Goal: Book appointment/travel/reservation

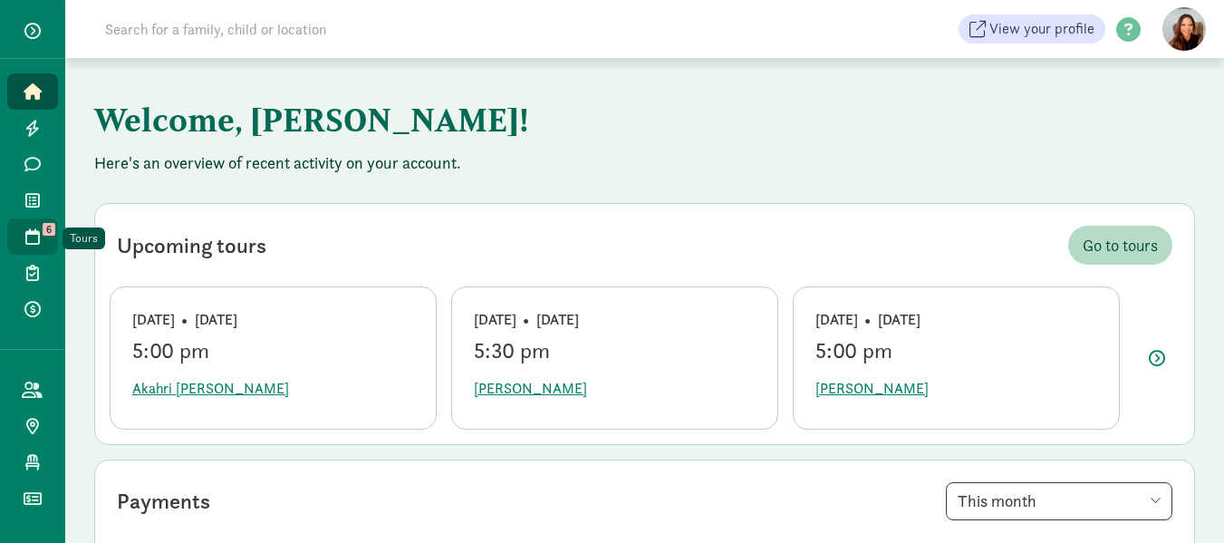
click at [34, 228] on icon at bounding box center [32, 236] width 14 height 16
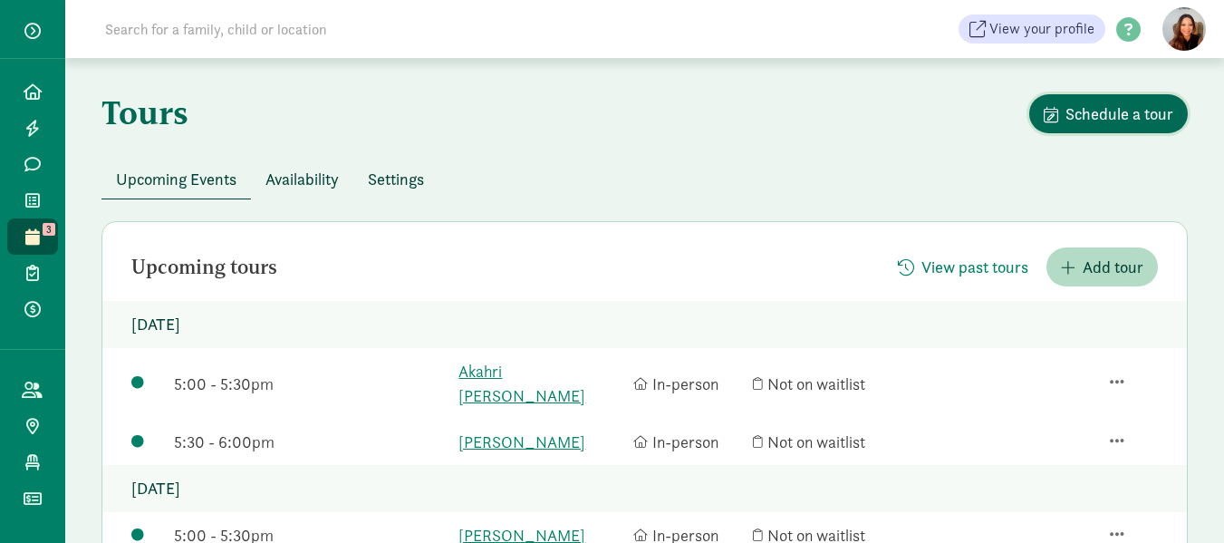
click at [1111, 111] on span "Schedule a tour" at bounding box center [1119, 113] width 108 height 24
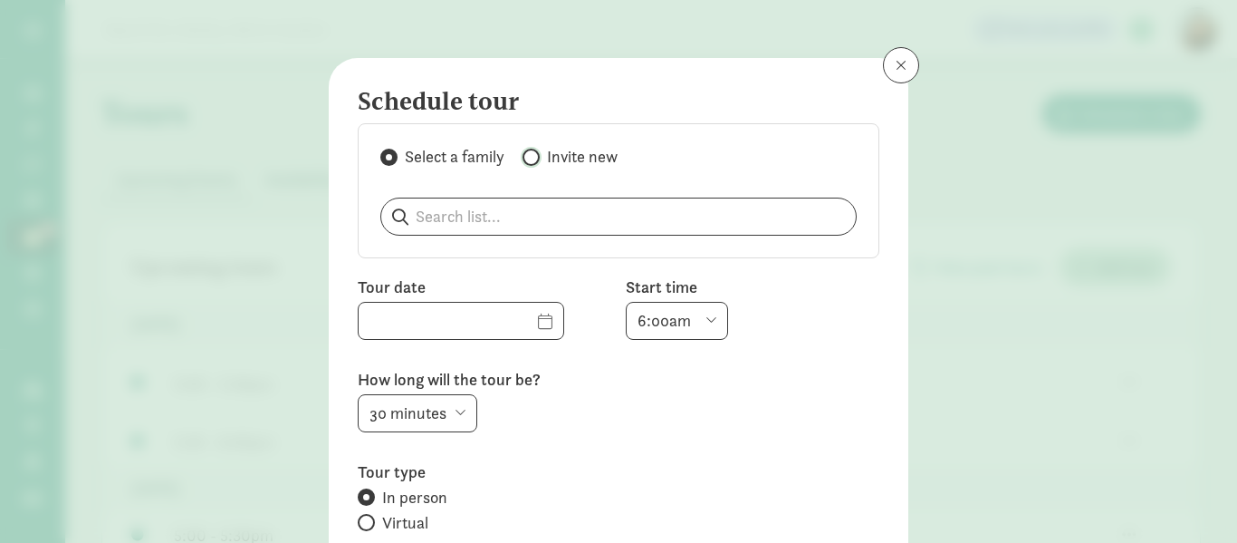
click at [524, 159] on input "Invite new" at bounding box center [529, 157] width 12 height 12
radio input "true"
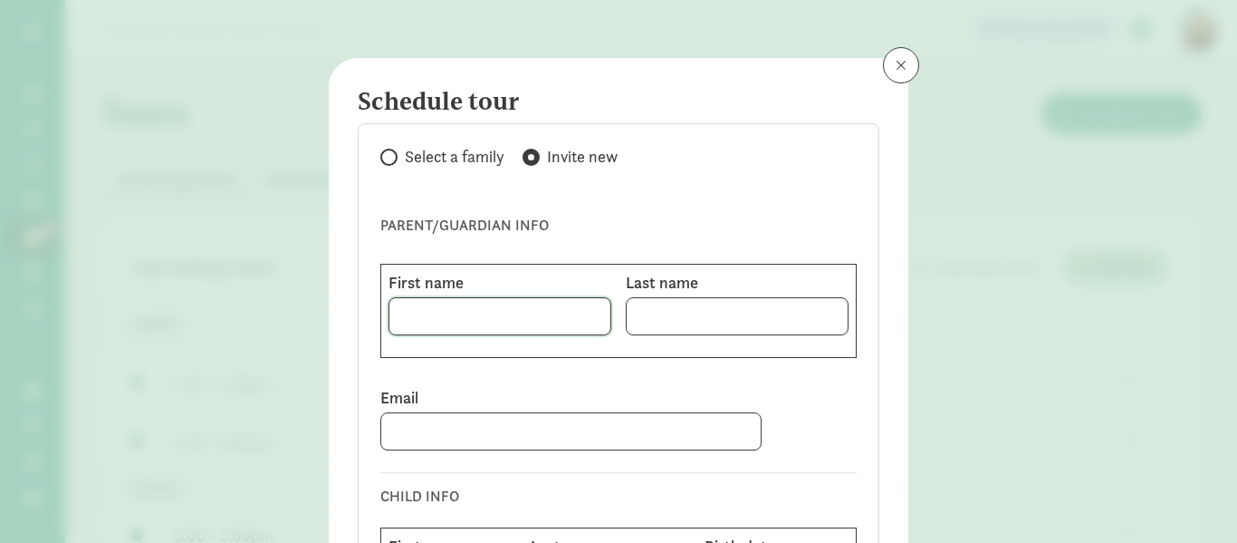
click at [428, 308] on input at bounding box center [500, 316] width 221 height 36
type input "kaya"
type input "[PERSON_NAME]"
click at [394, 428] on input at bounding box center [571, 431] width 380 height 36
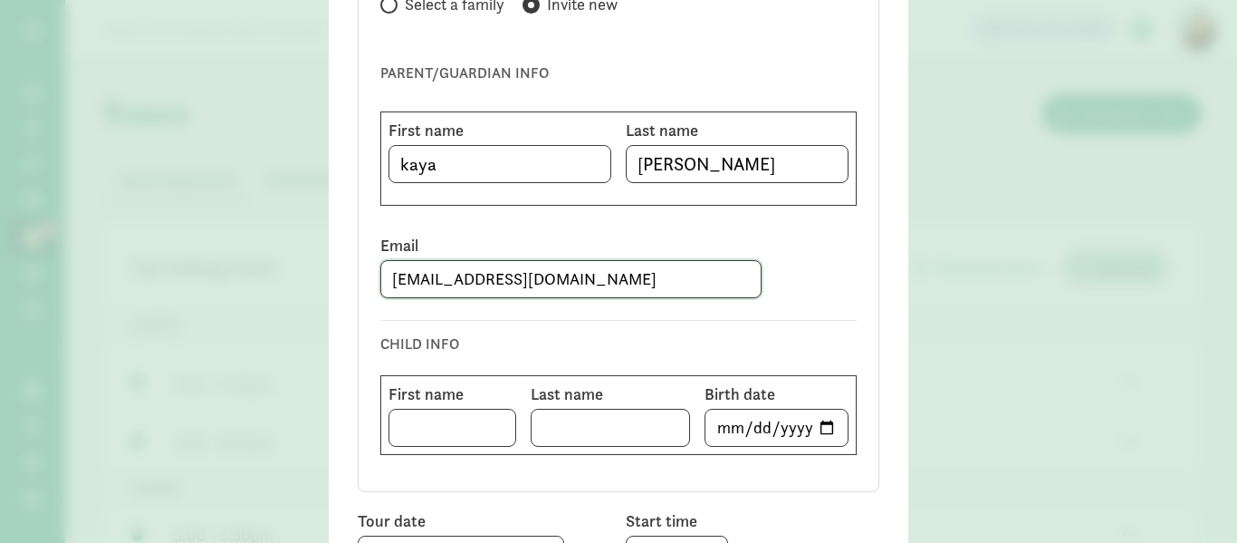
scroll to position [181, 0]
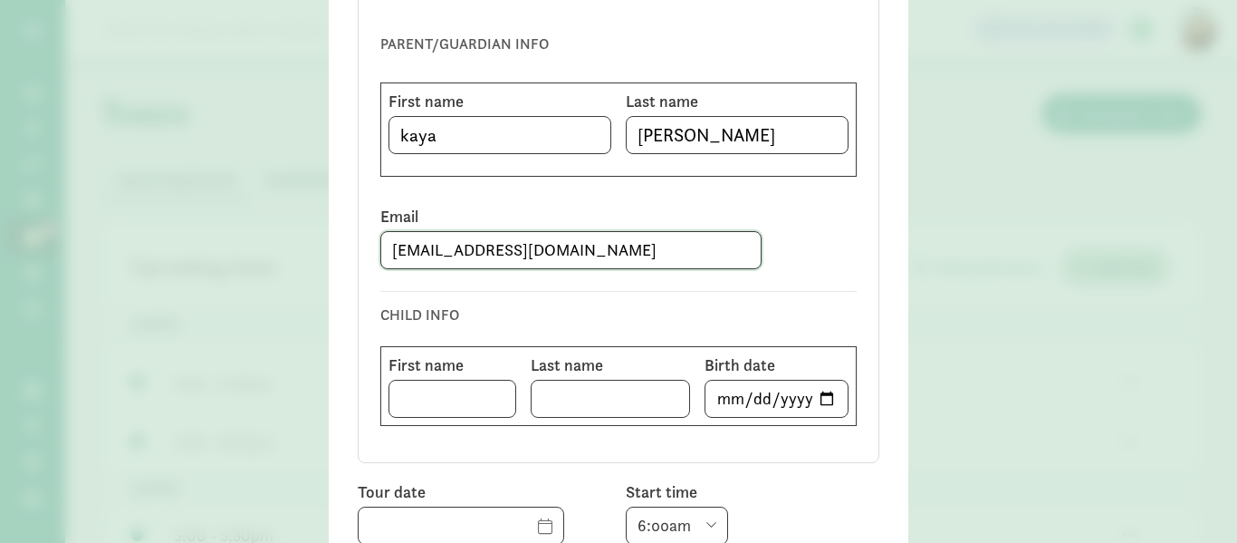
type input "[EMAIL_ADDRESS][DOMAIN_NAME]"
click at [395, 395] on input at bounding box center [453, 398] width 126 height 36
click at [411, 392] on input at bounding box center [453, 398] width 126 height 36
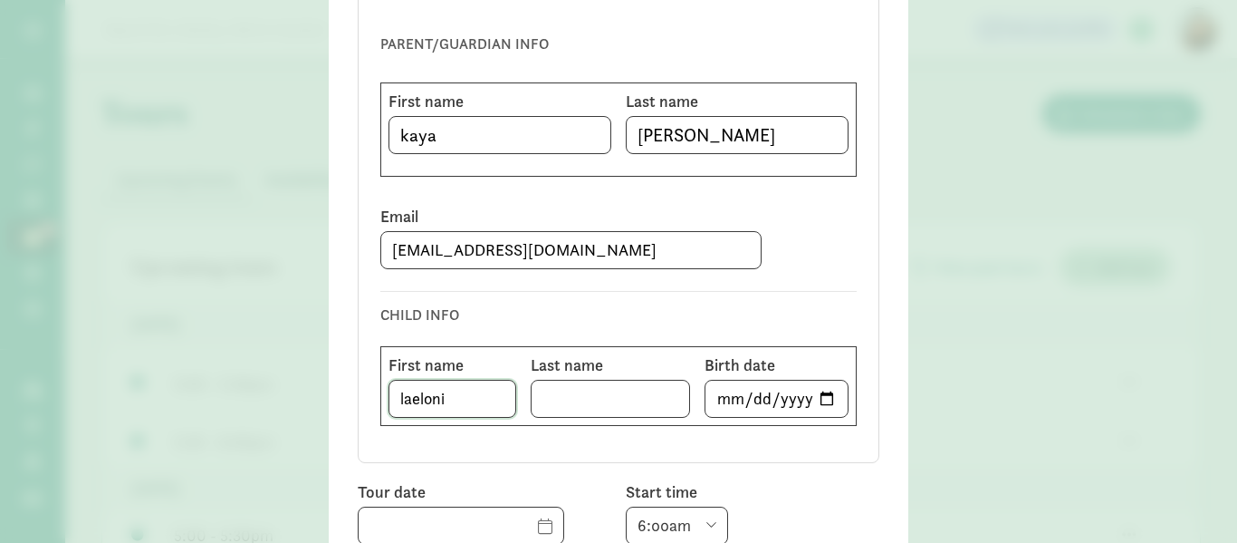
type input "laeloni"
type input "[PERSON_NAME]"
click at [714, 392] on input "date" at bounding box center [777, 398] width 142 height 36
type input "[DATE]"
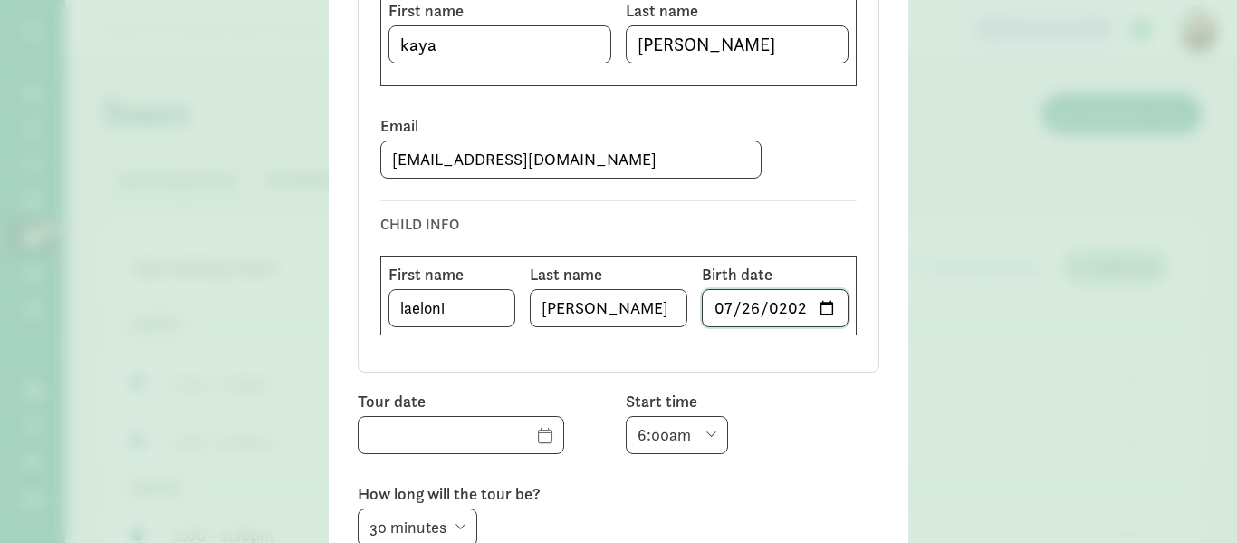
scroll to position [362, 0]
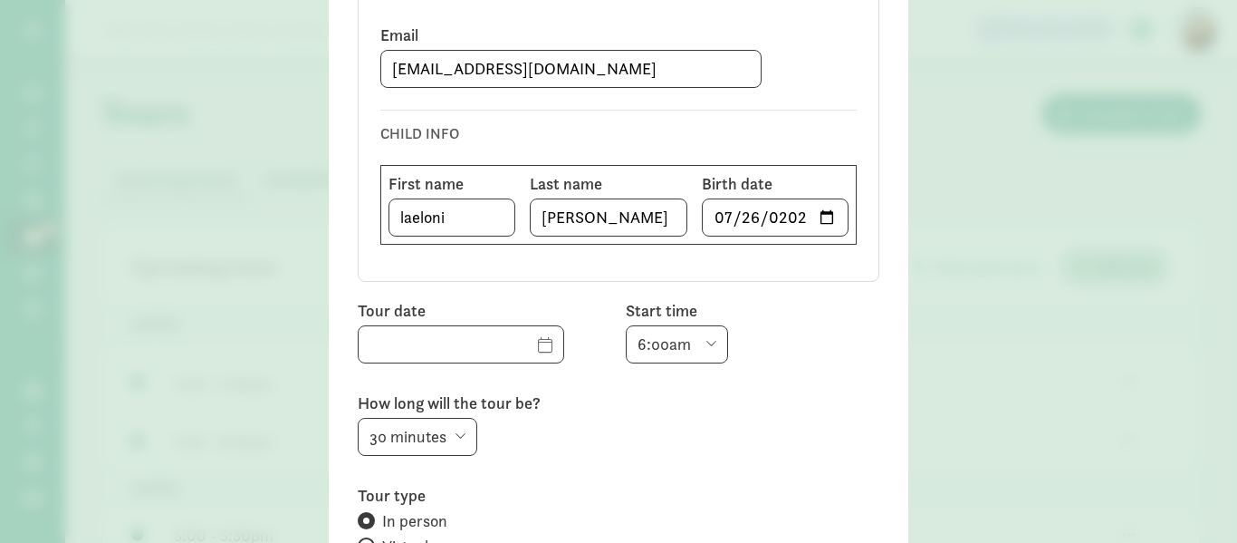
click at [851, 126] on div "Select a family Invite new PARENT/GUARDIAN INFO First name kaya Last name [PERS…" at bounding box center [619, 21] width 522 height 521
click at [516, 345] on input "text" at bounding box center [461, 344] width 205 height 36
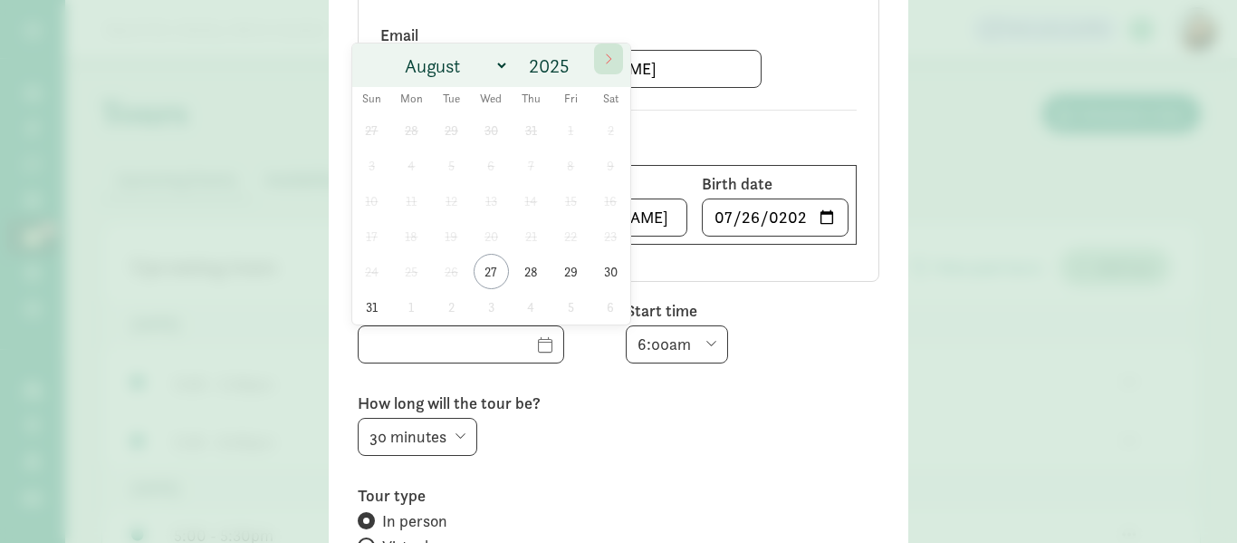
click at [610, 49] on span at bounding box center [608, 58] width 29 height 31
select select "8"
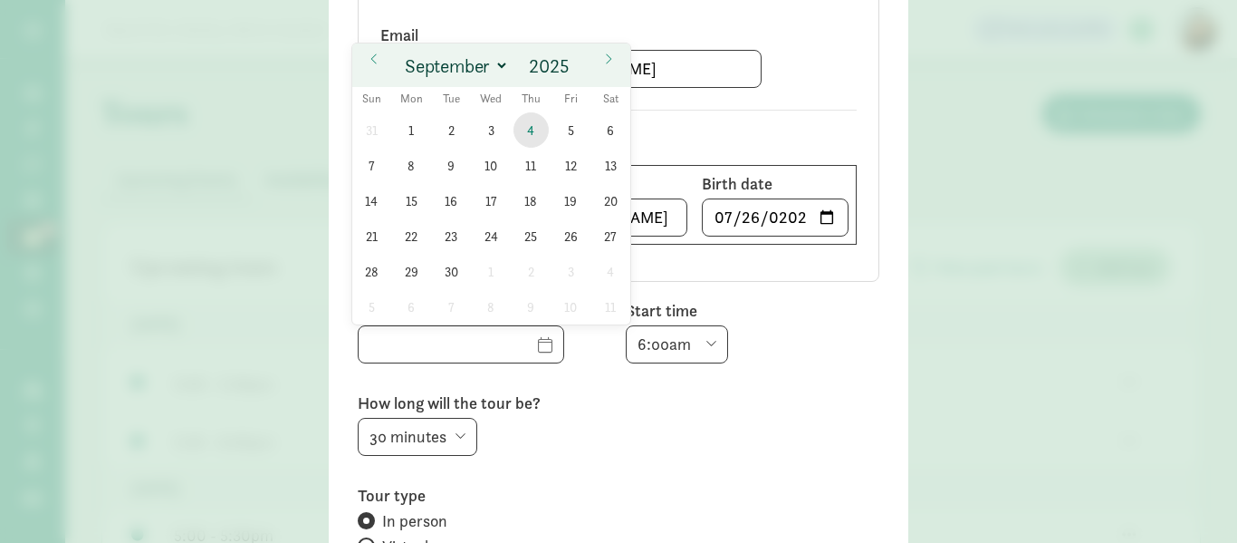
click at [530, 119] on span "4" at bounding box center [531, 129] width 35 height 35
type input "[DATE]"
click at [530, 119] on div "CHILD INFO First name [PERSON_NAME] Last name [PERSON_NAME] Birth date [DEMOGRA…" at bounding box center [618, 177] width 476 height 164
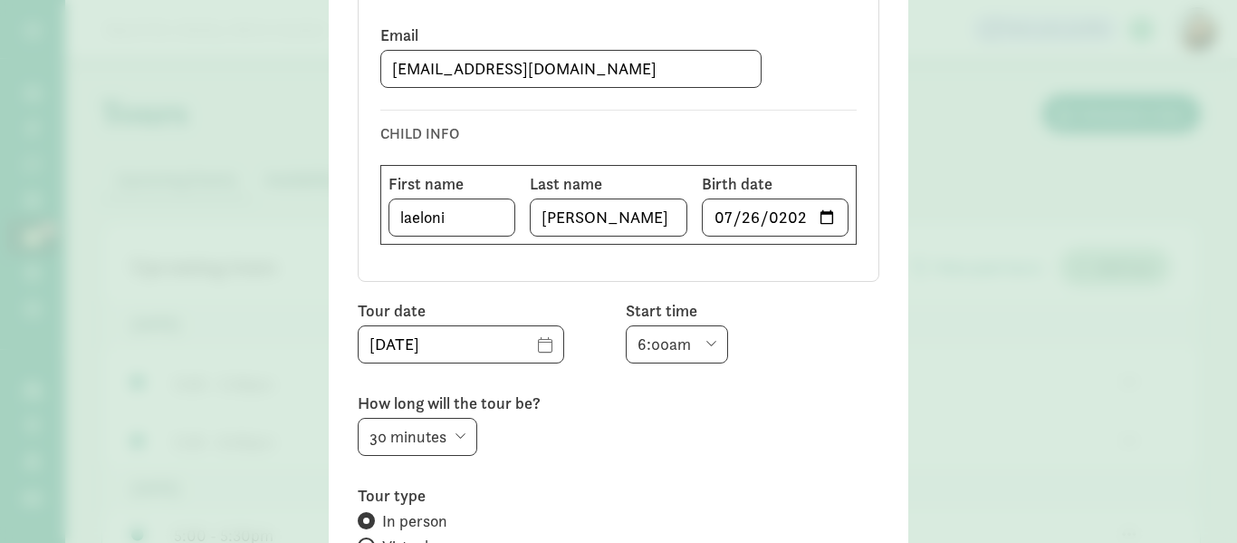
click at [707, 336] on select "6:00am 6:30am 7:00am 7:30am 8:00am 8:30am 9:00am 9:30am 10:00am 10:30am 11:00am…" at bounding box center [677, 344] width 102 height 38
click at [707, 334] on select "6:00am 6:30am 7:00am 7:30am 8:00am 8:30am 9:00am 9:30am 10:00am 10:30am 11:00am…" at bounding box center [677, 344] width 102 height 38
click at [515, 339] on input "[DATE]" at bounding box center [461, 344] width 205 height 36
click at [705, 339] on select "6:00am 6:30am 7:00am 7:30am 8:00am 8:30am 9:00am 9:30am 10:00am 10:30am 11:00am…" at bounding box center [677, 344] width 102 height 38
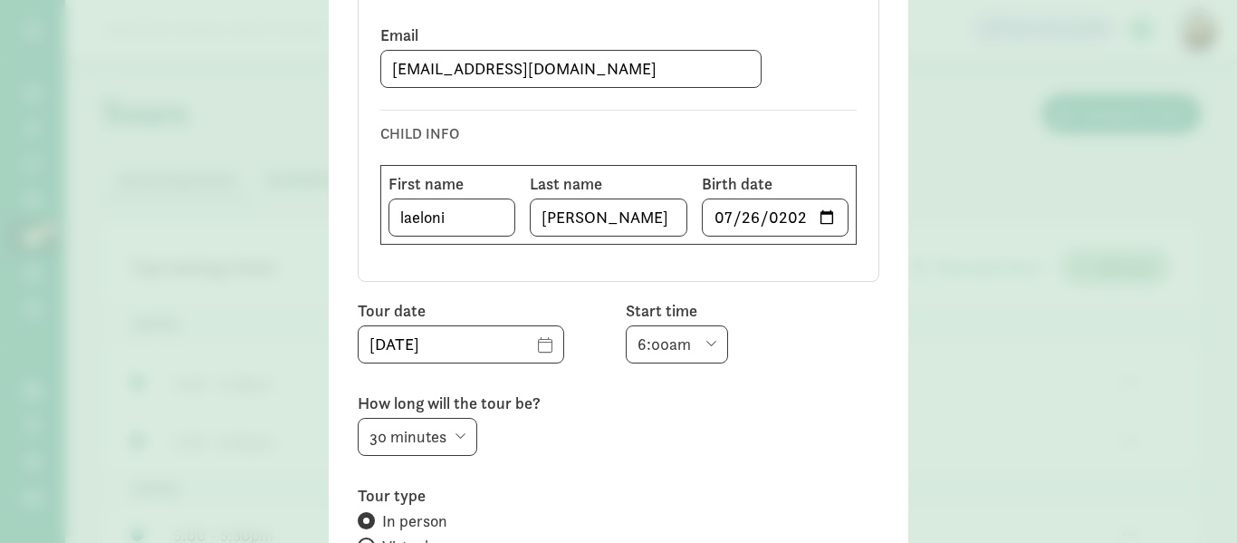
select select "10:00am"
click at [626, 325] on select "6:00am 6:30am 7:00am 7:30am 8:00am 8:30am 9:00am 9:30am 10:00am 10:30am 11:00am…" at bounding box center [677, 344] width 102 height 38
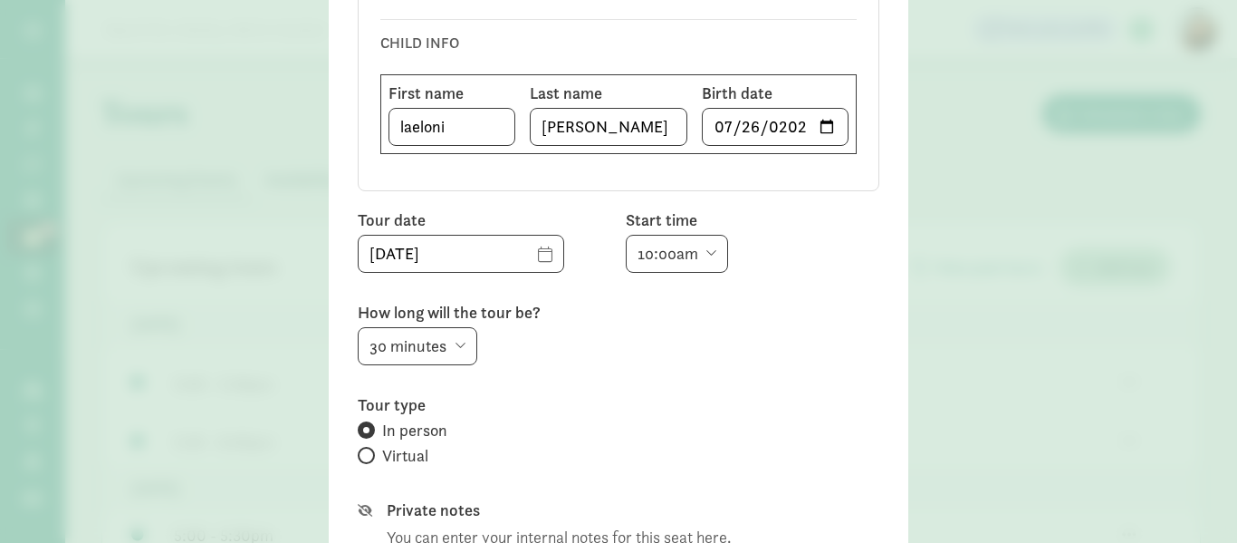
scroll to position [544, 0]
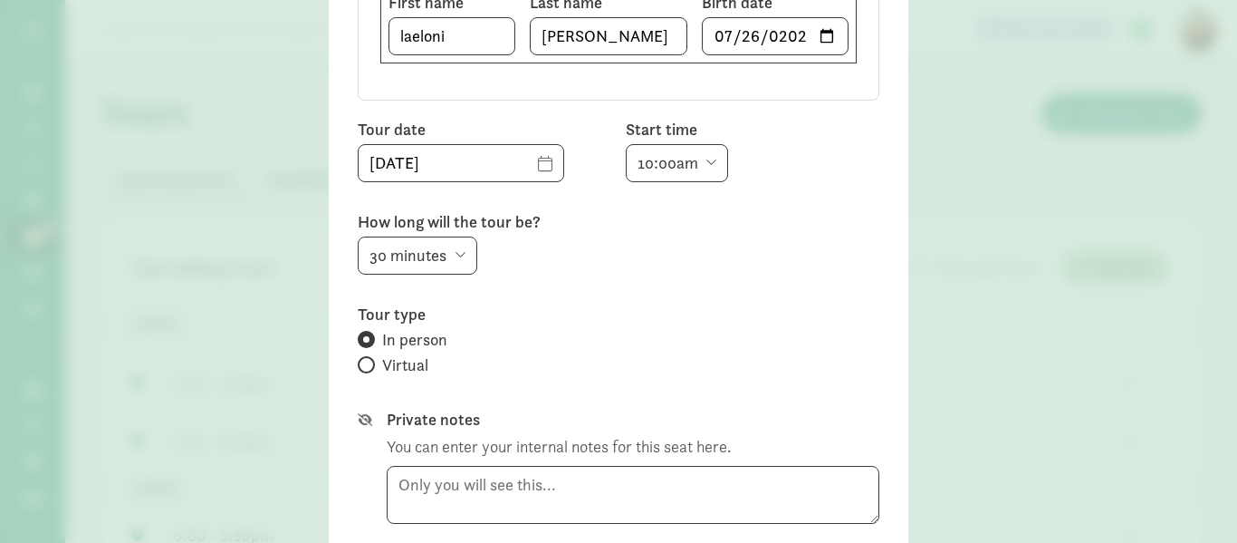
click at [457, 244] on select "15 minutes 30 minutes 45 minutes 60 minutes" at bounding box center [418, 255] width 120 height 38
select select "45"
click at [358, 236] on select "15 minutes 30 minutes 45 minutes 60 minutes" at bounding box center [418, 255] width 120 height 38
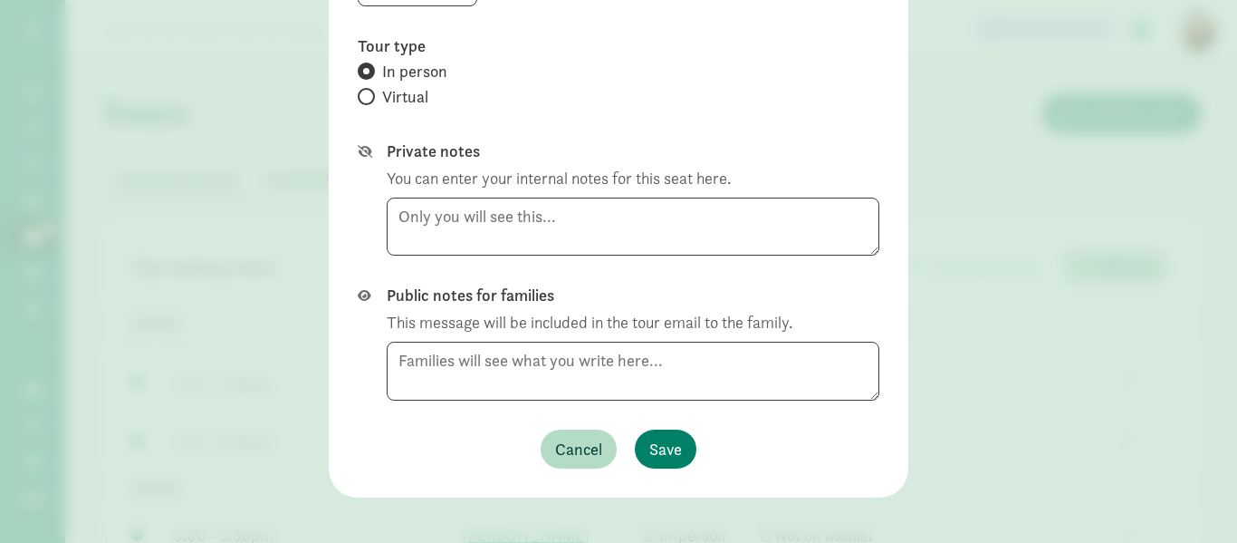
scroll to position [815, 0]
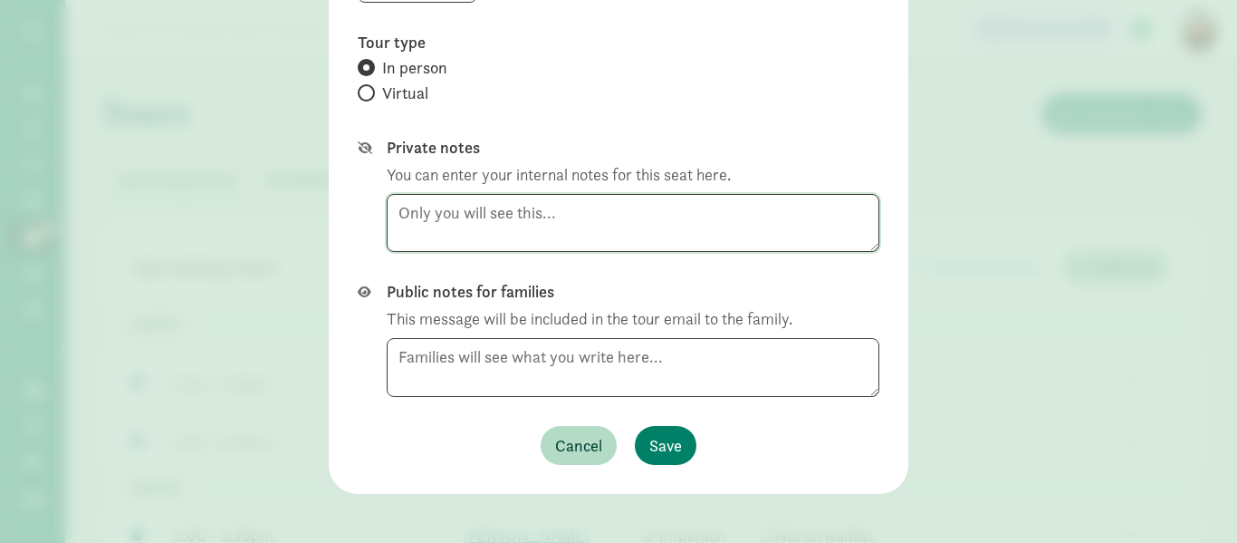
click at [397, 212] on textarea at bounding box center [633, 223] width 493 height 59
click at [449, 214] on textarea "469-5080156" at bounding box center [633, 223] width 493 height 59
type textarea "[PHONE_NUMBER]"
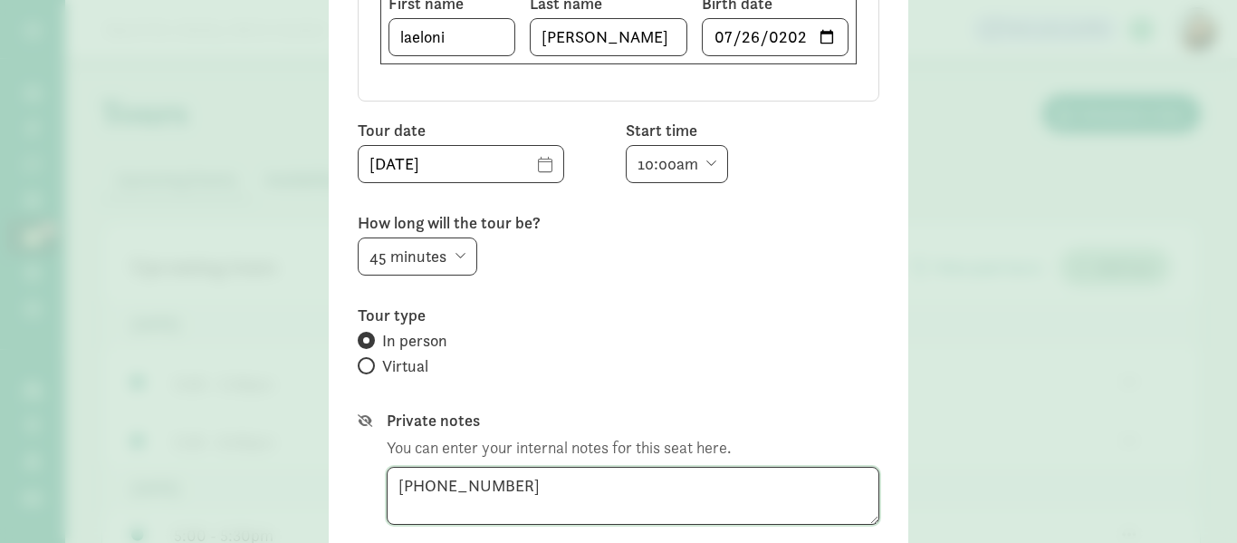
scroll to position [544, 0]
